Goal: Task Accomplishment & Management: Manage account settings

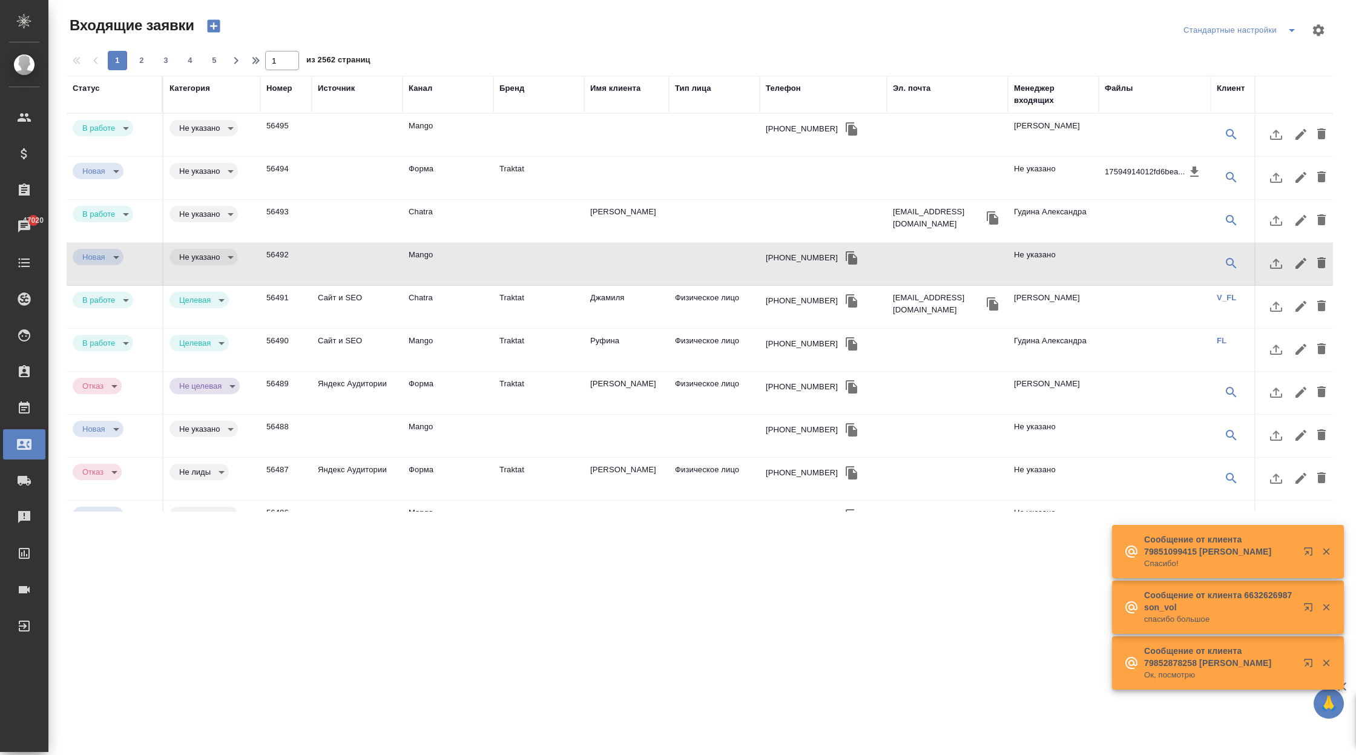
select select "RU"
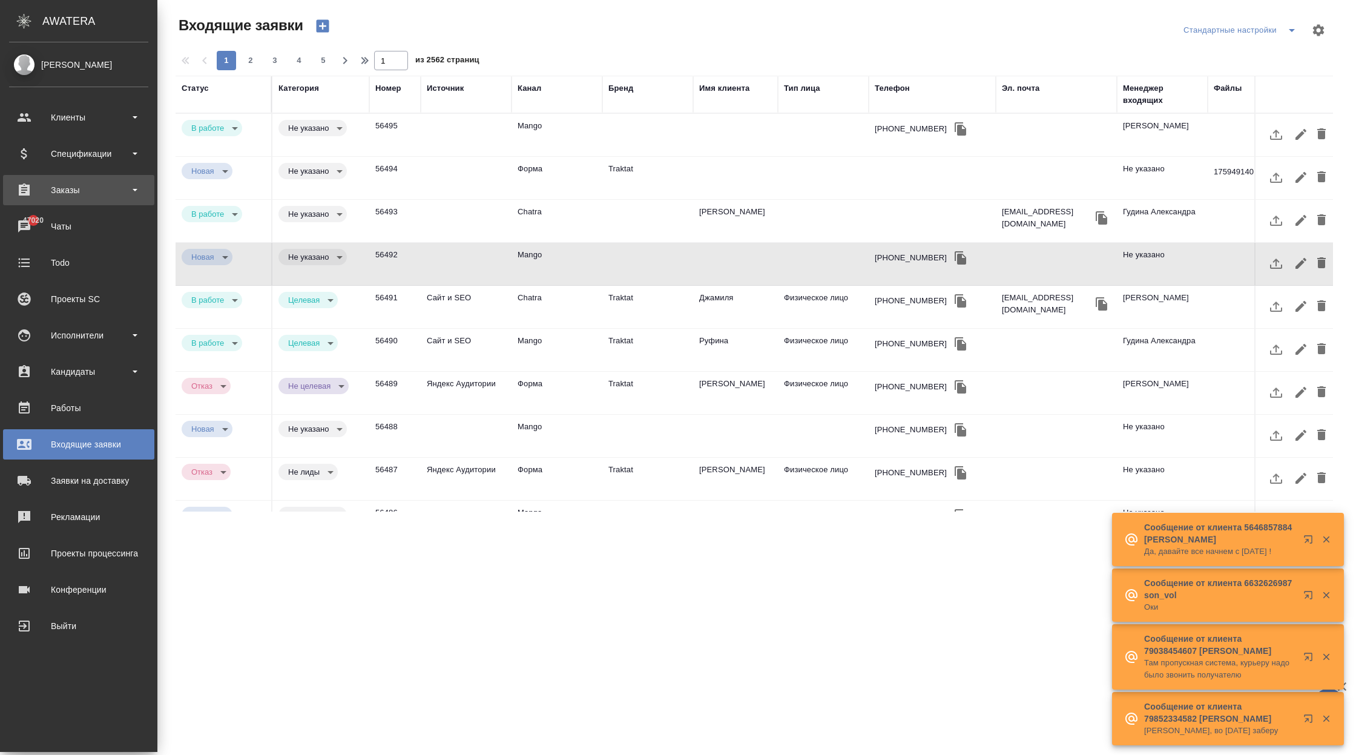
click at [91, 179] on div "Заказы" at bounding box center [78, 190] width 151 height 30
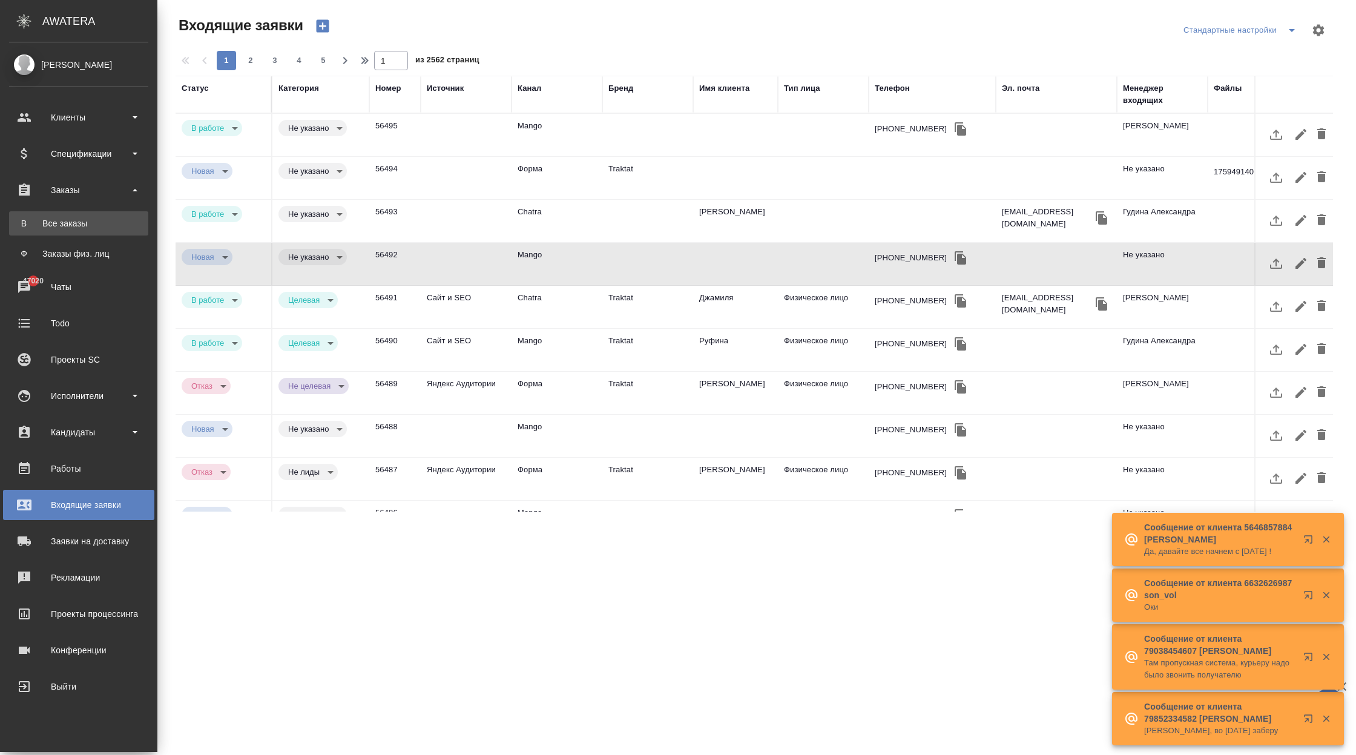
click at [88, 223] on div "Все заказы" at bounding box center [78, 223] width 127 height 12
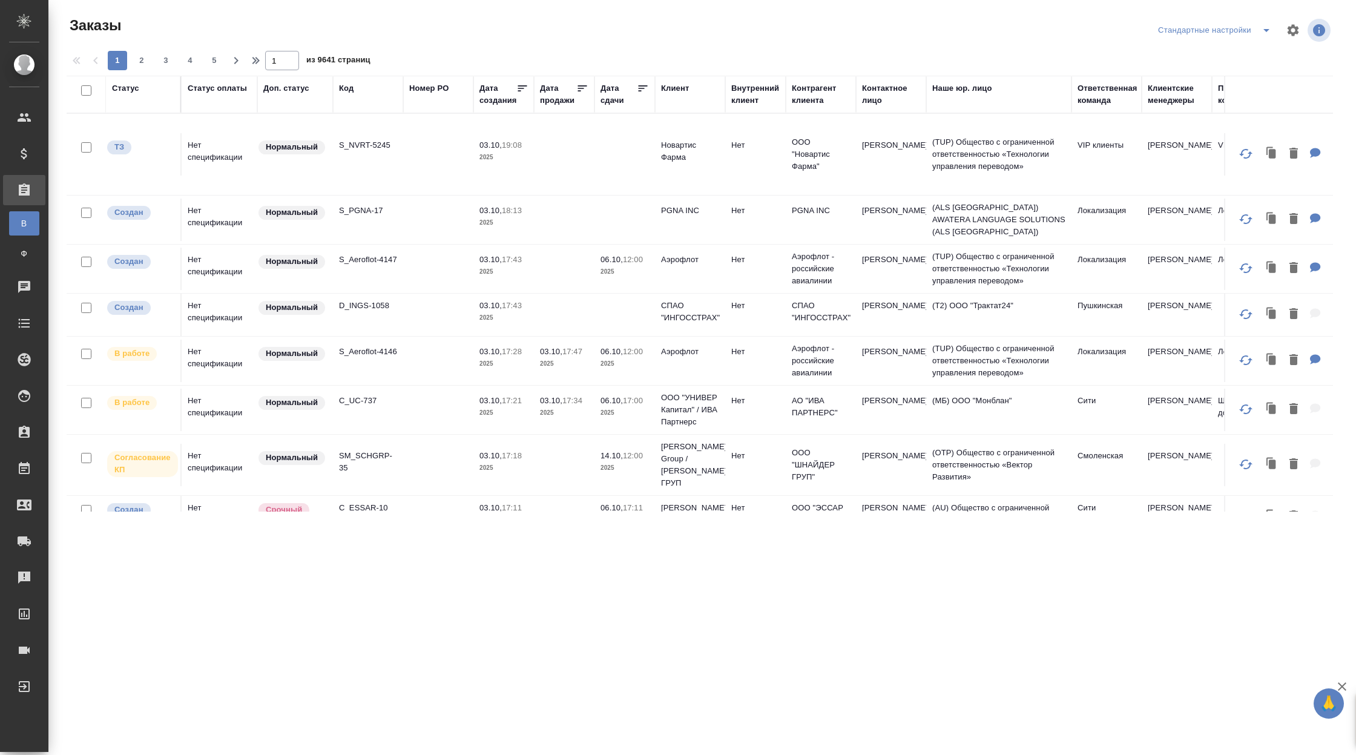
click at [400, 160] on td "S_NVRT-5245" at bounding box center [368, 154] width 70 height 42
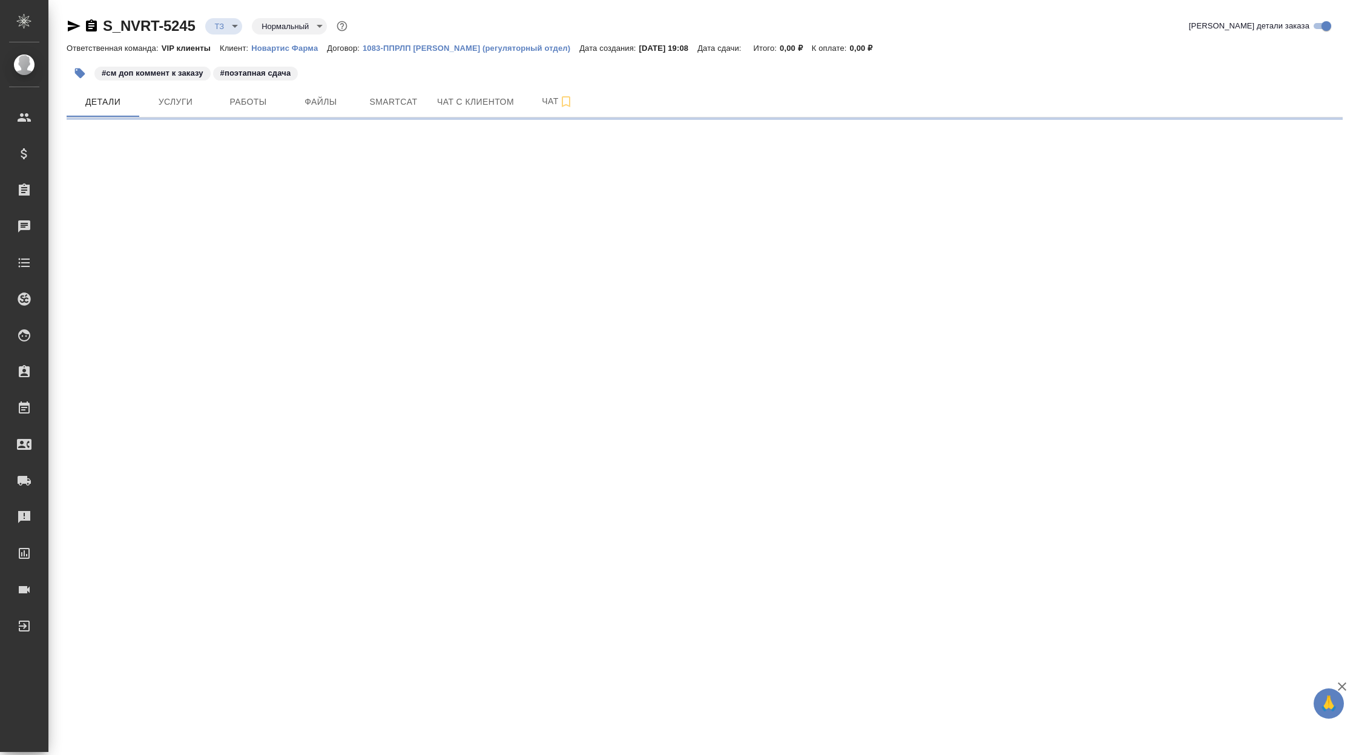
select select "RU"
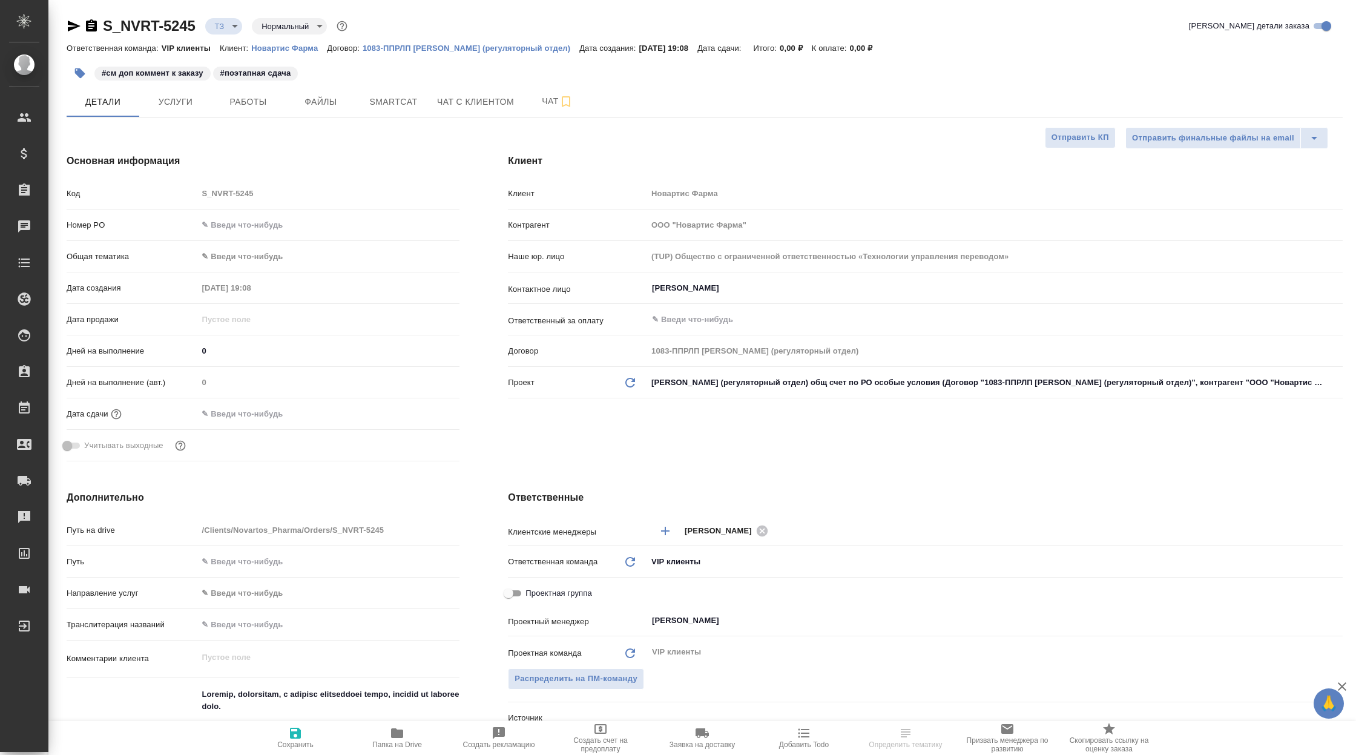
type textarea "x"
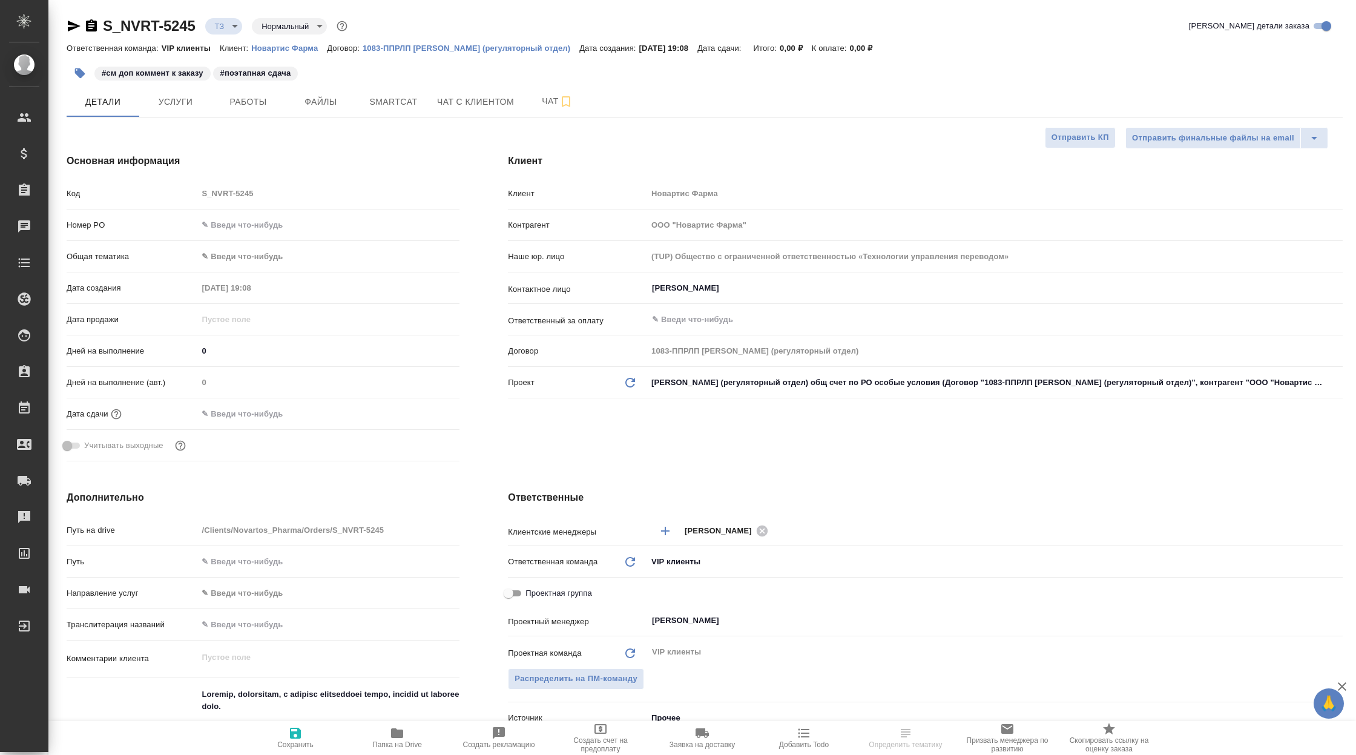
type textarea "x"
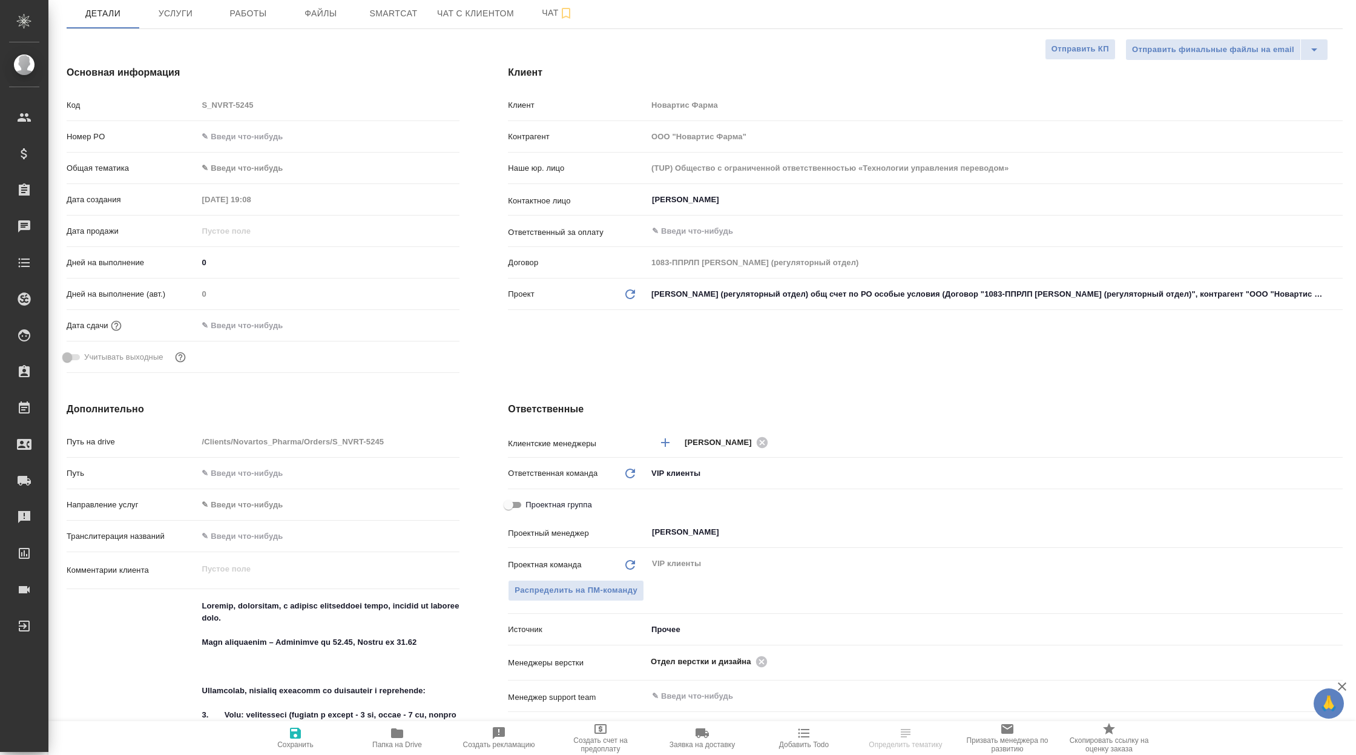
click at [688, 629] on body "🙏 .cls-1 fill:#fff; AWATERA Корэн Владислав Клиенты Спецификации Заказы Чаты To…" at bounding box center [678, 377] width 1356 height 755
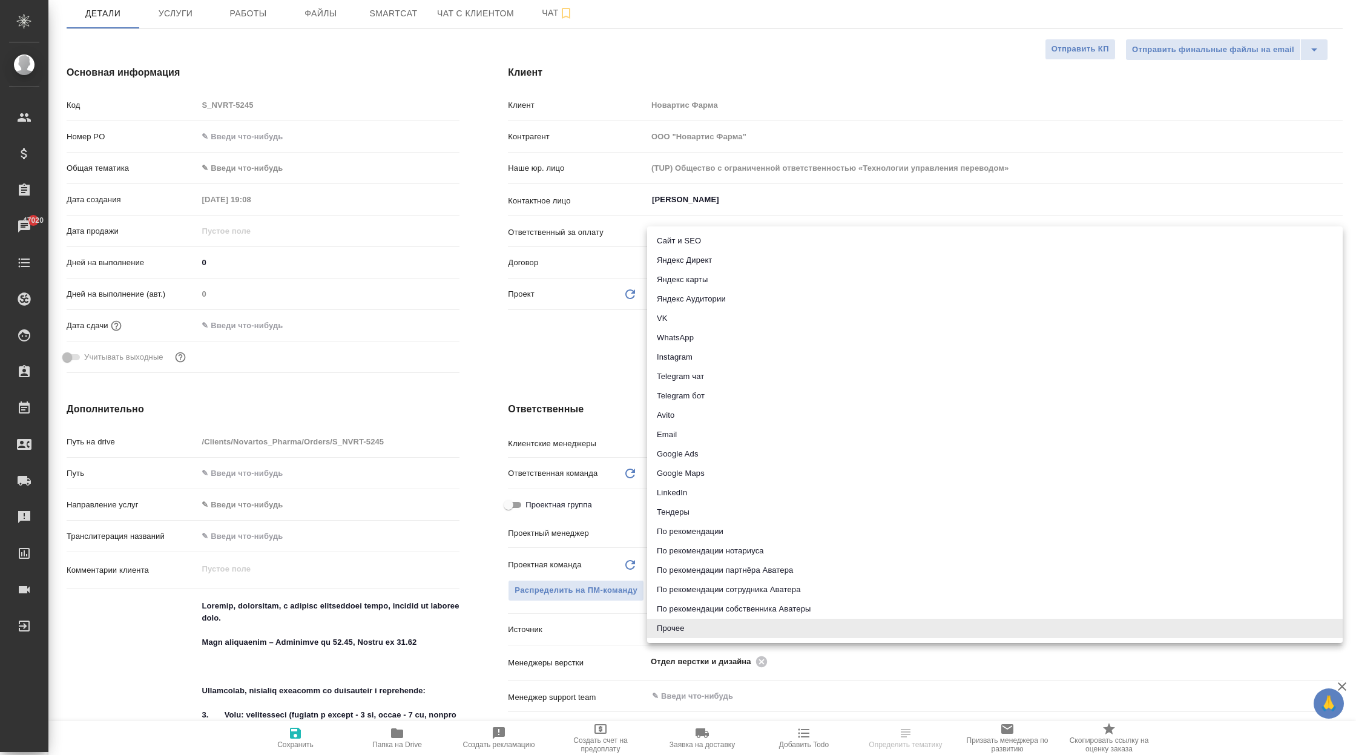
click at [515, 345] on div at bounding box center [678, 377] width 1356 height 755
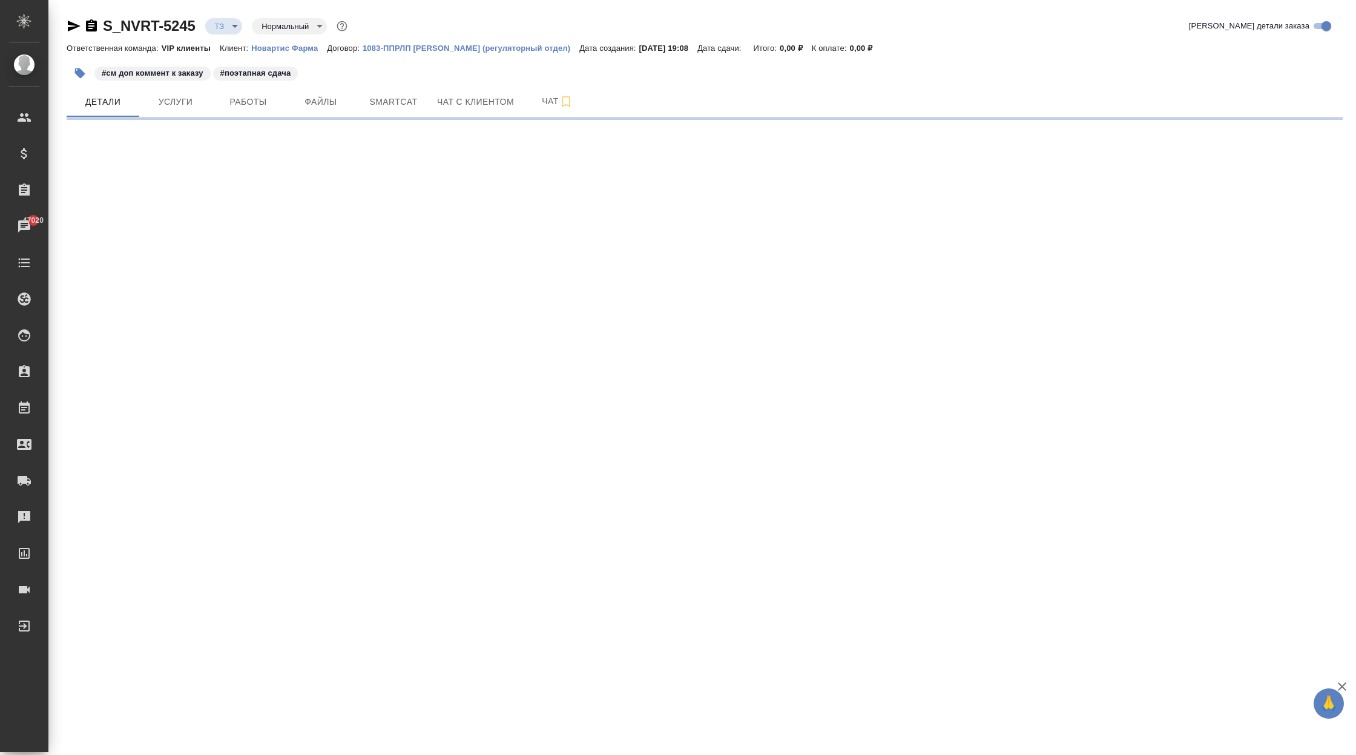
scroll to position [0, 0]
select select "RU"
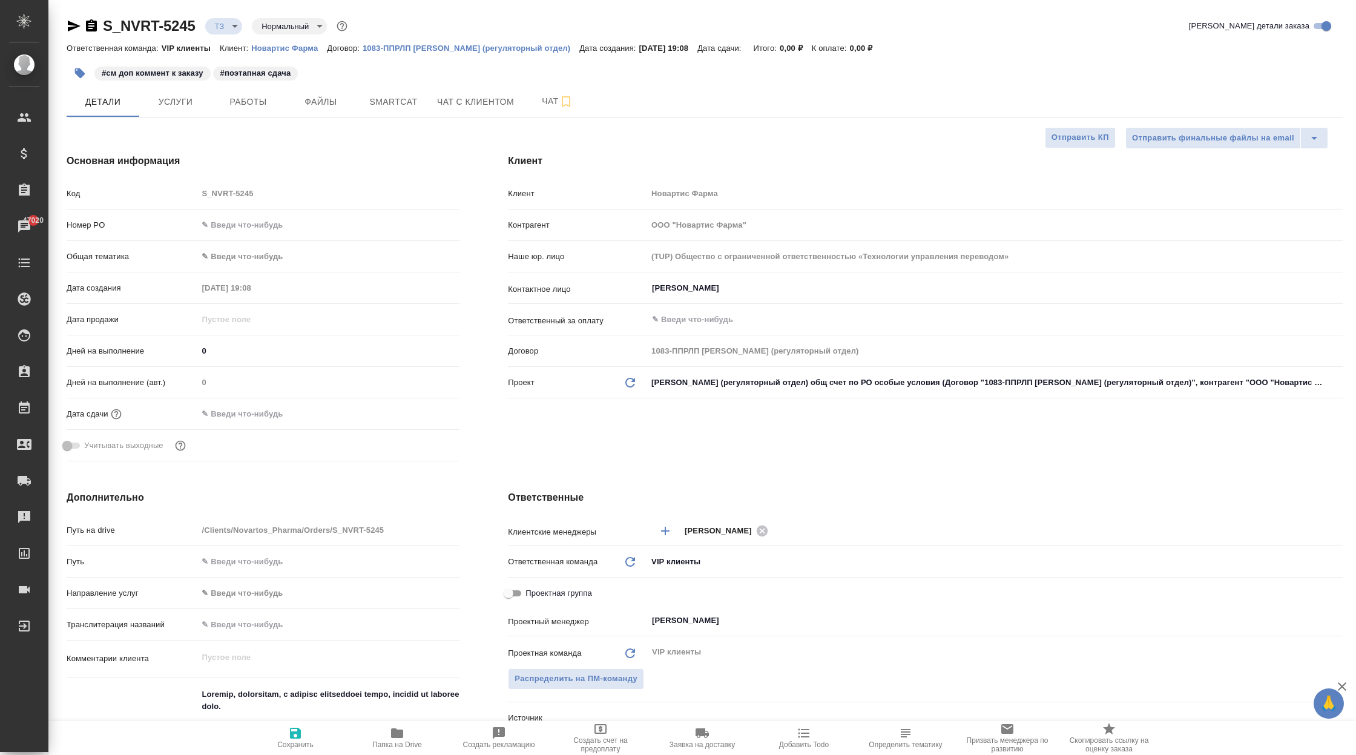
type textarea "x"
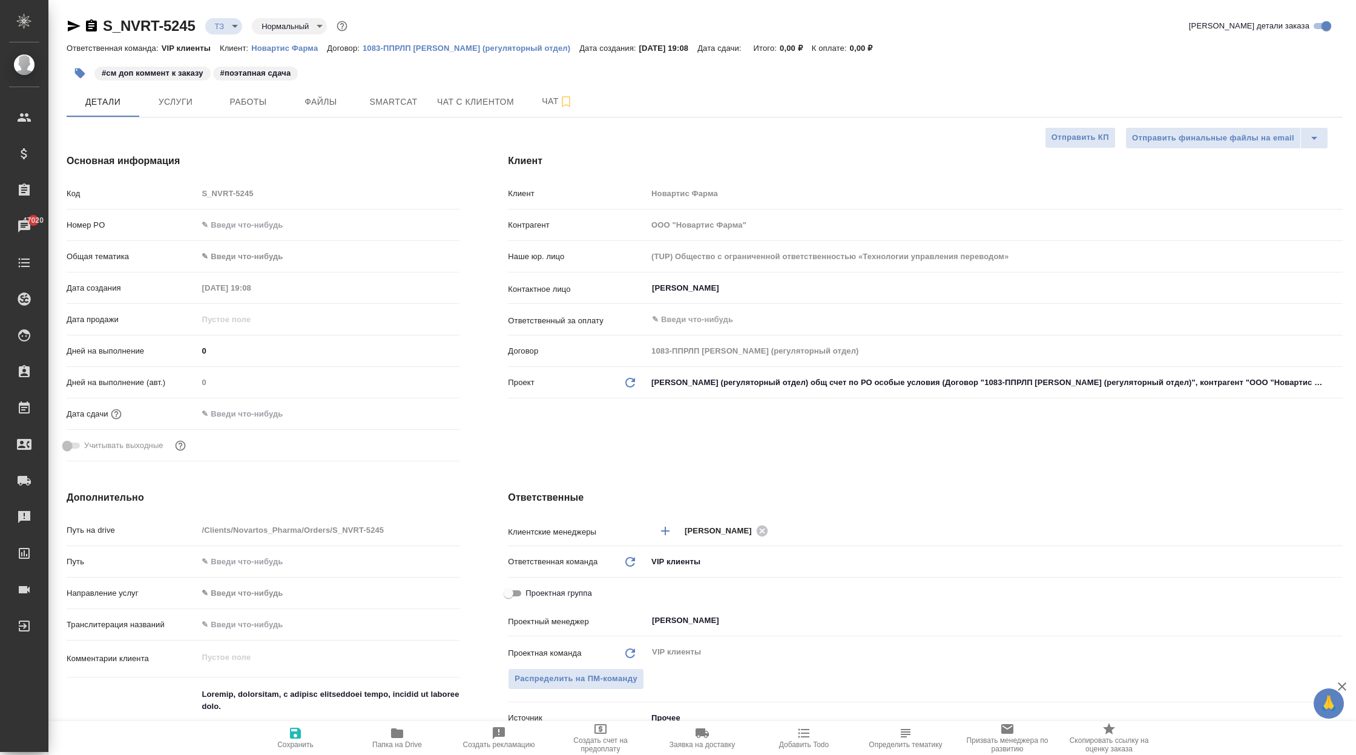
type textarea "x"
